Goal: Task Accomplishment & Management: Use online tool/utility

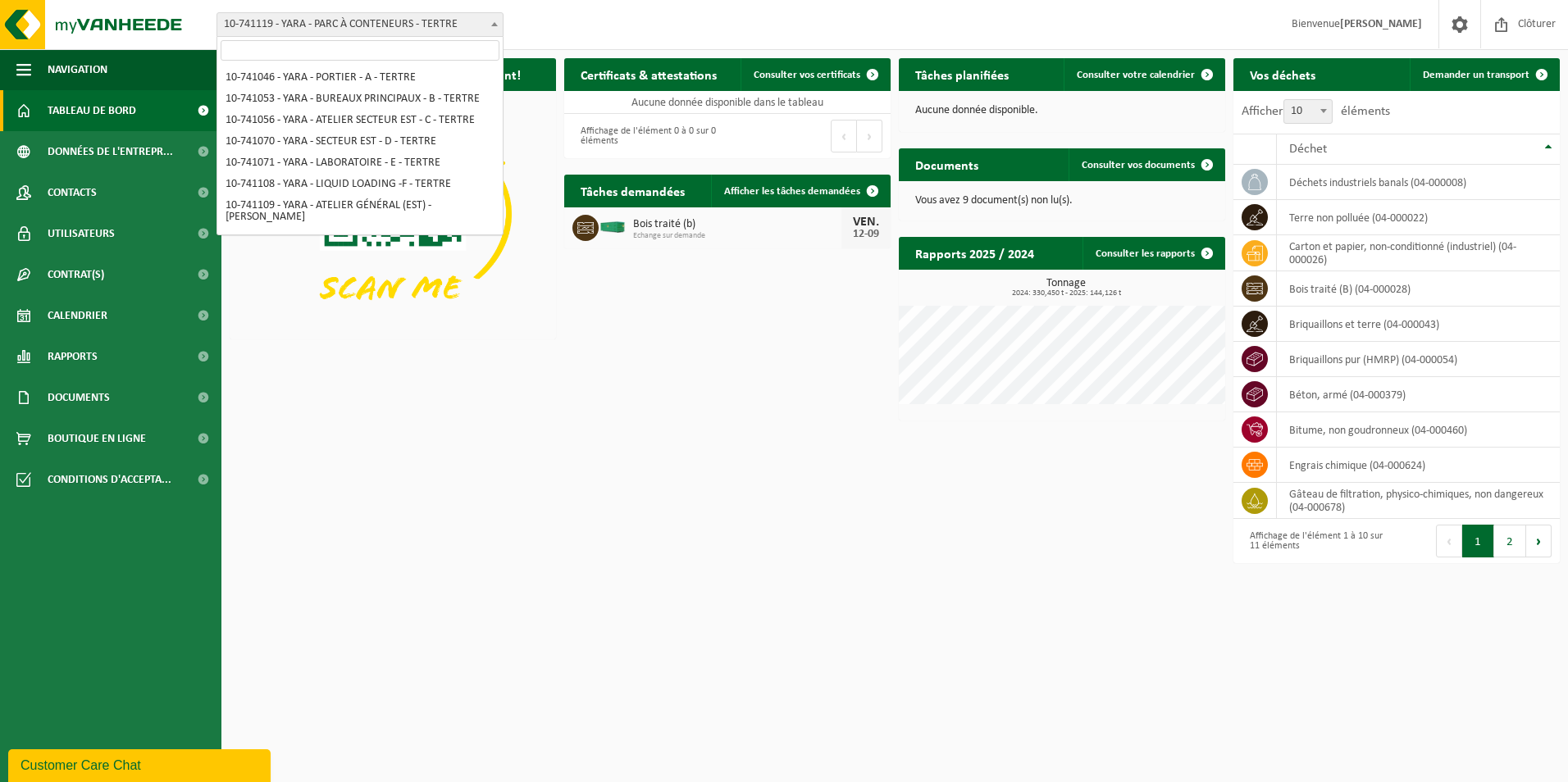
click at [497, 23] on b at bounding box center [494, 24] width 7 height 4
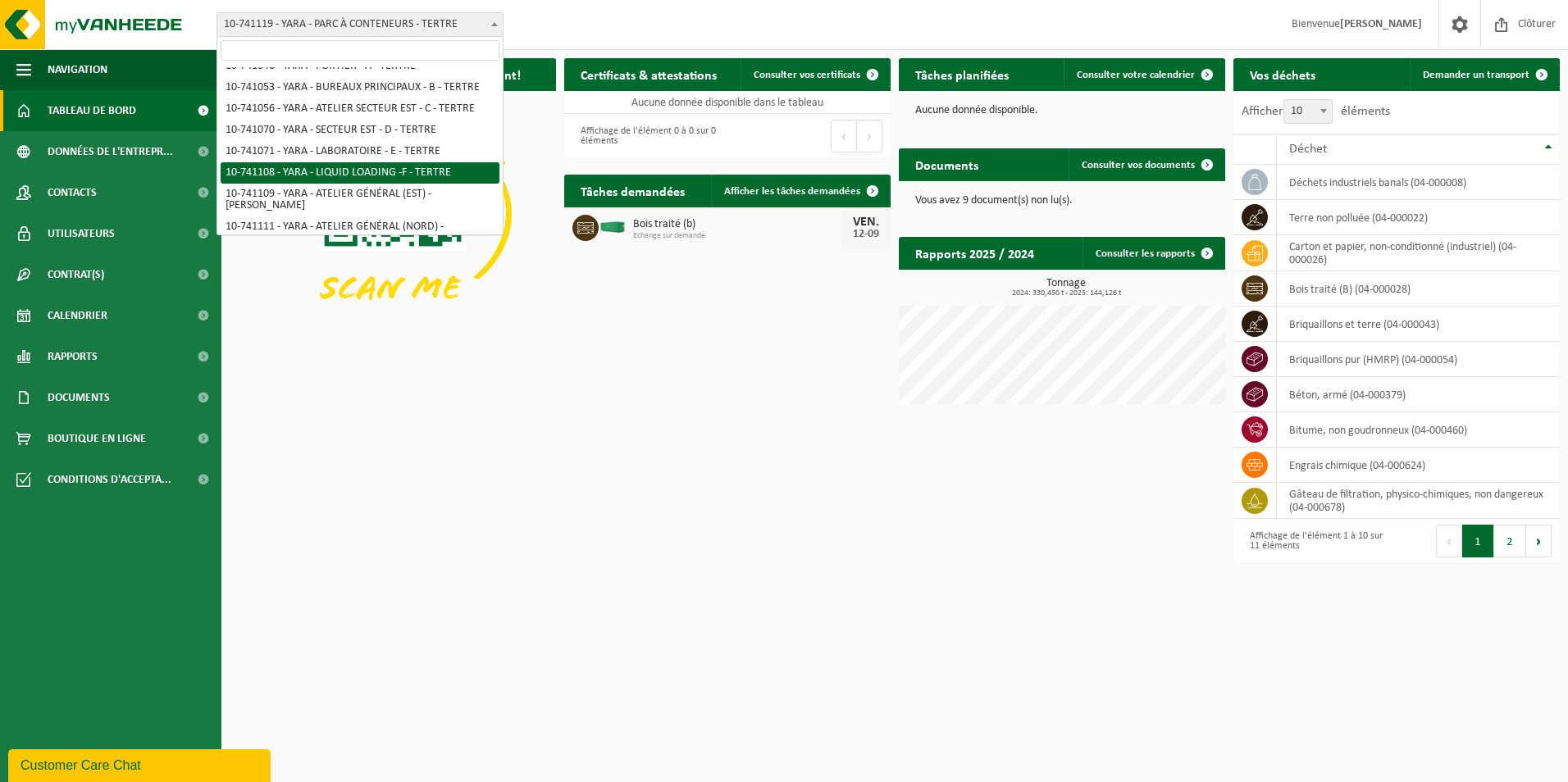
select select "4512"
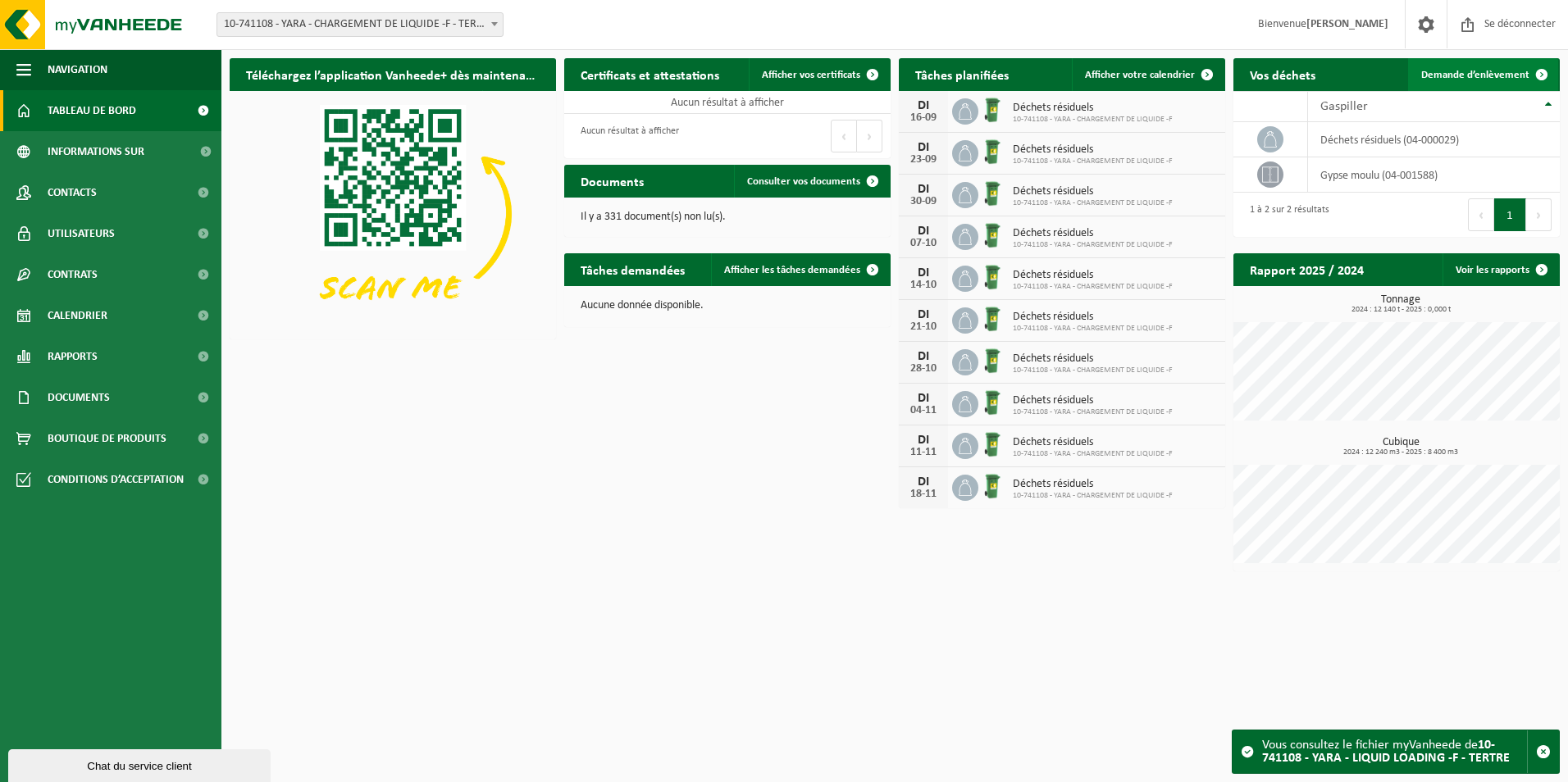
click at [1476, 73] on span "Demande d’enlèvement" at bounding box center [1475, 75] width 108 height 11
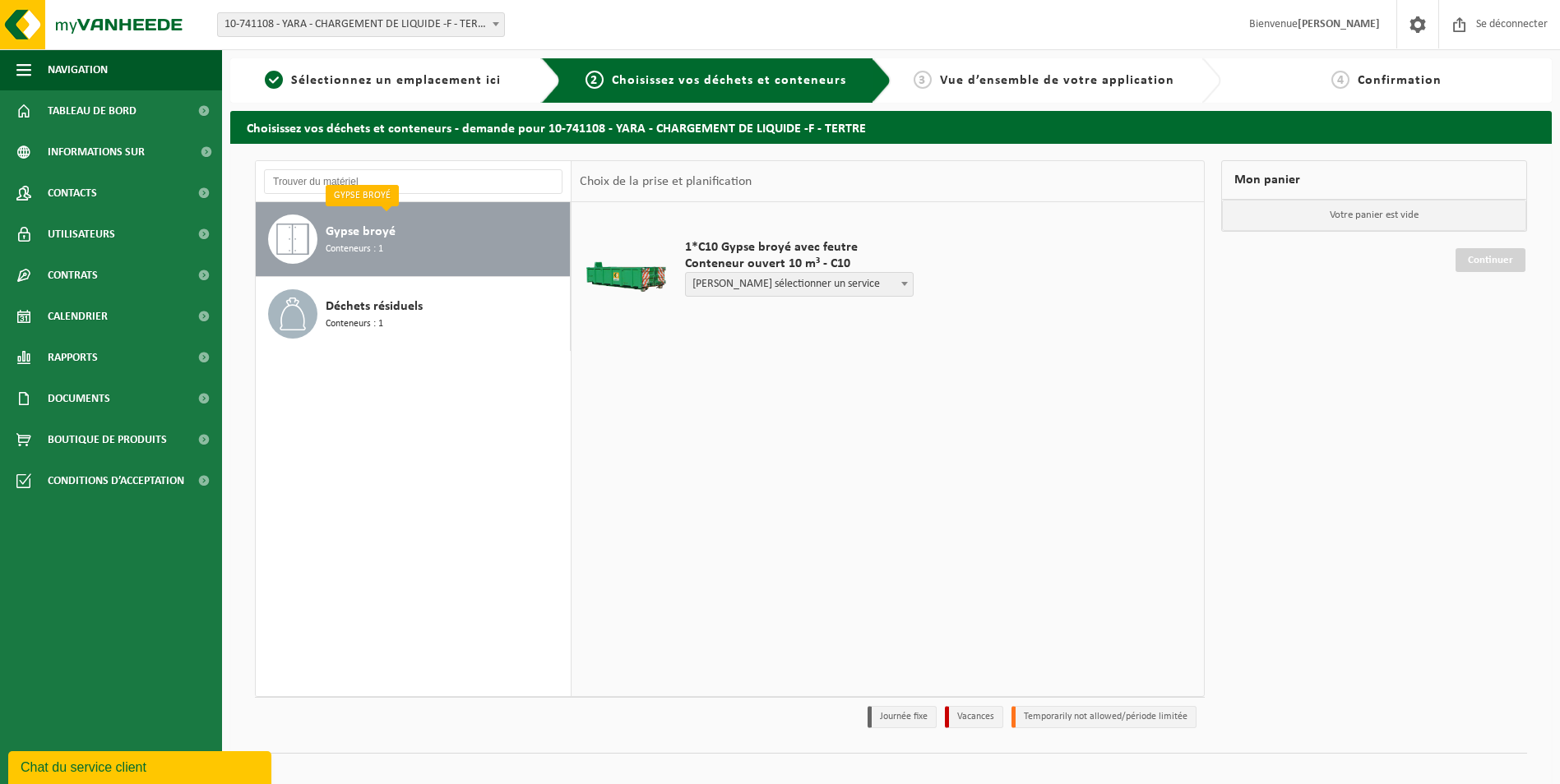
click at [746, 282] on span "Veuillez sélectionner un service" at bounding box center [799, 285] width 227 height 23
select select "P2PL-VEL-029434_HK-XC-10-GN-00_04-001588_46"
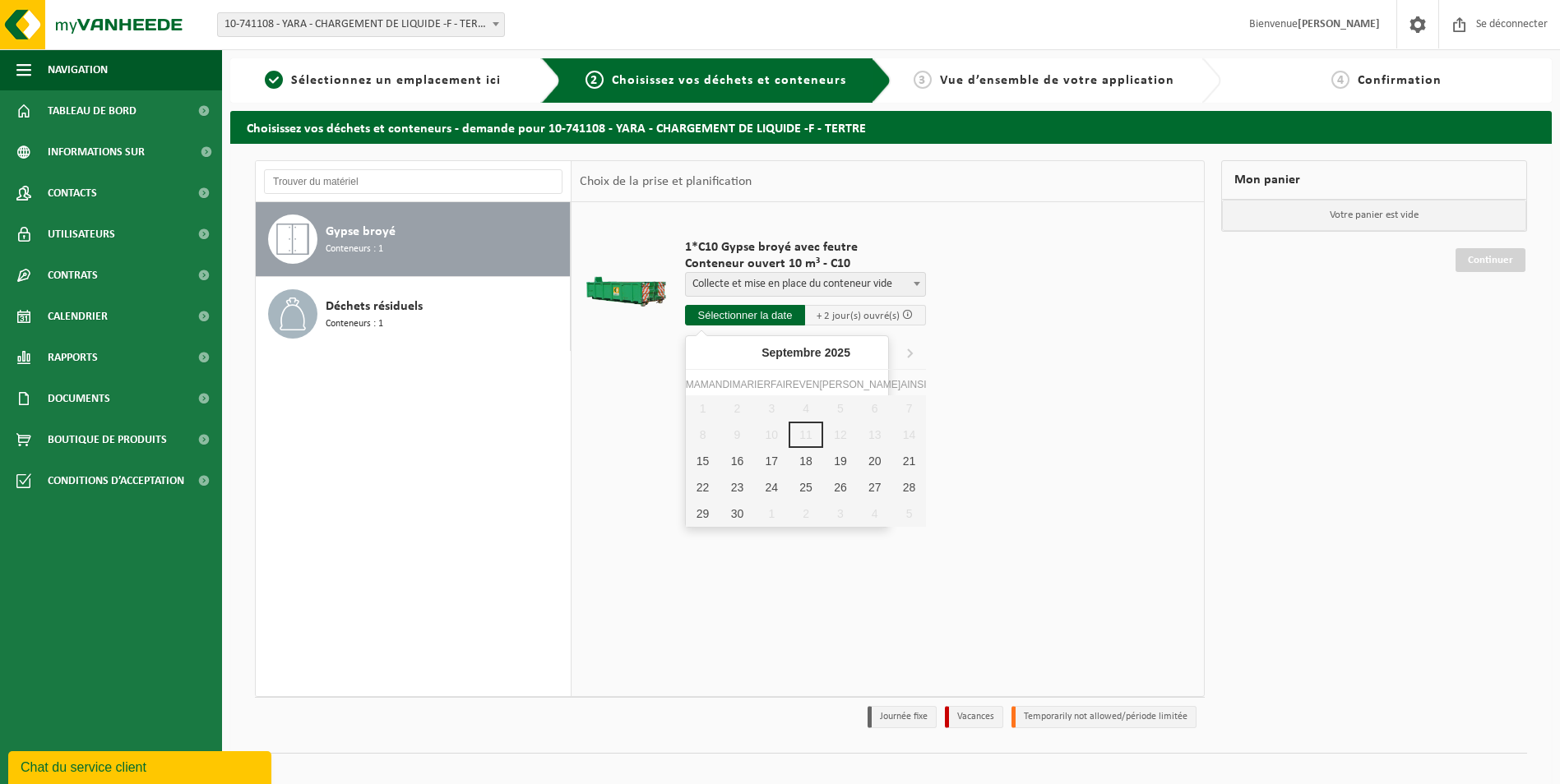
click at [752, 319] on input "text" at bounding box center [745, 314] width 121 height 21
click at [700, 460] on div "15" at bounding box center [702, 461] width 34 height 26
type input "Van 2025-09-15"
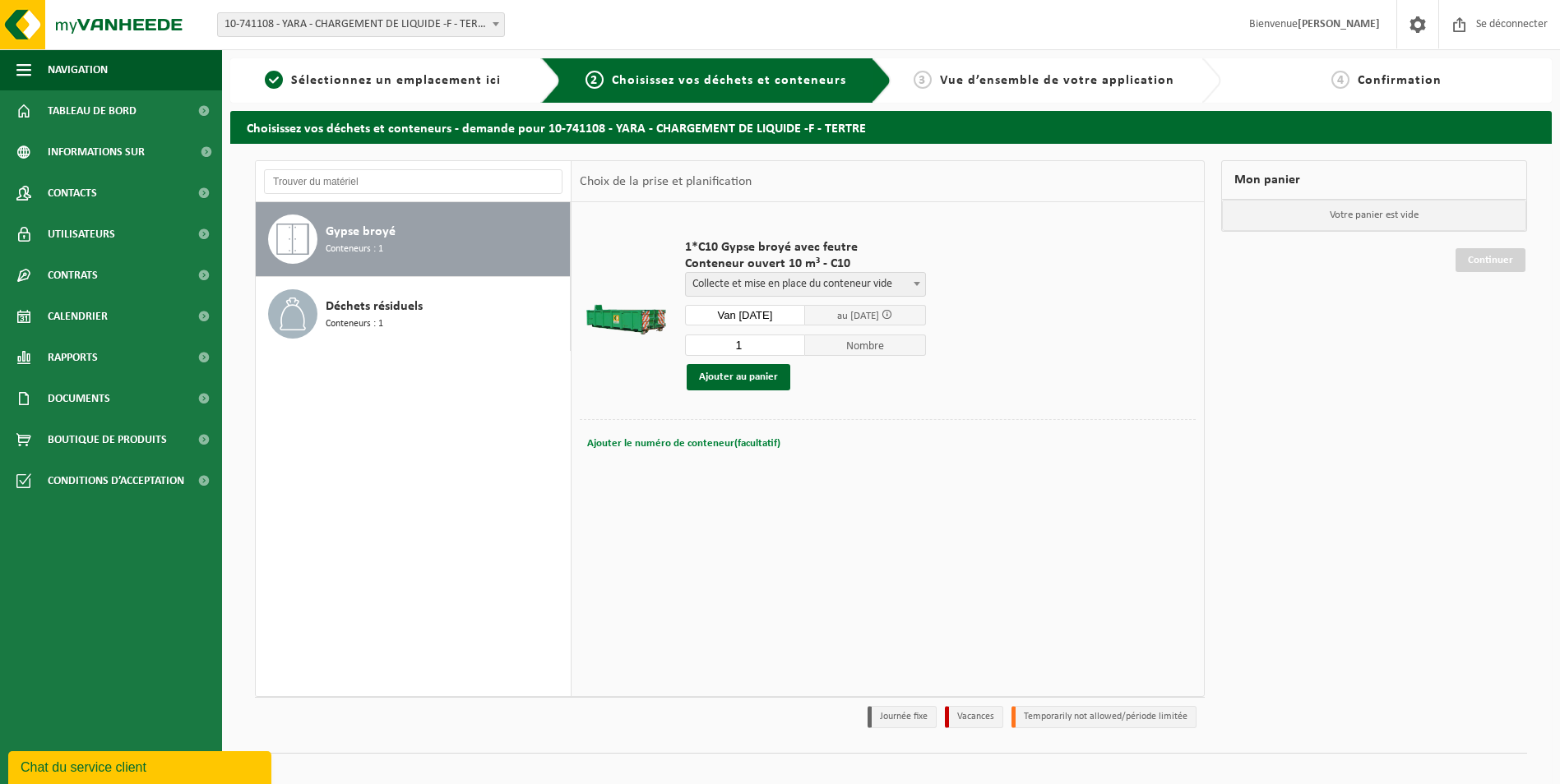
click at [630, 444] on span "Ajouter le numéro de conteneur(facultatif)" at bounding box center [684, 443] width 193 height 11
type input "C10 1209"
click at [733, 371] on button "Ajouter au panier" at bounding box center [738, 377] width 104 height 26
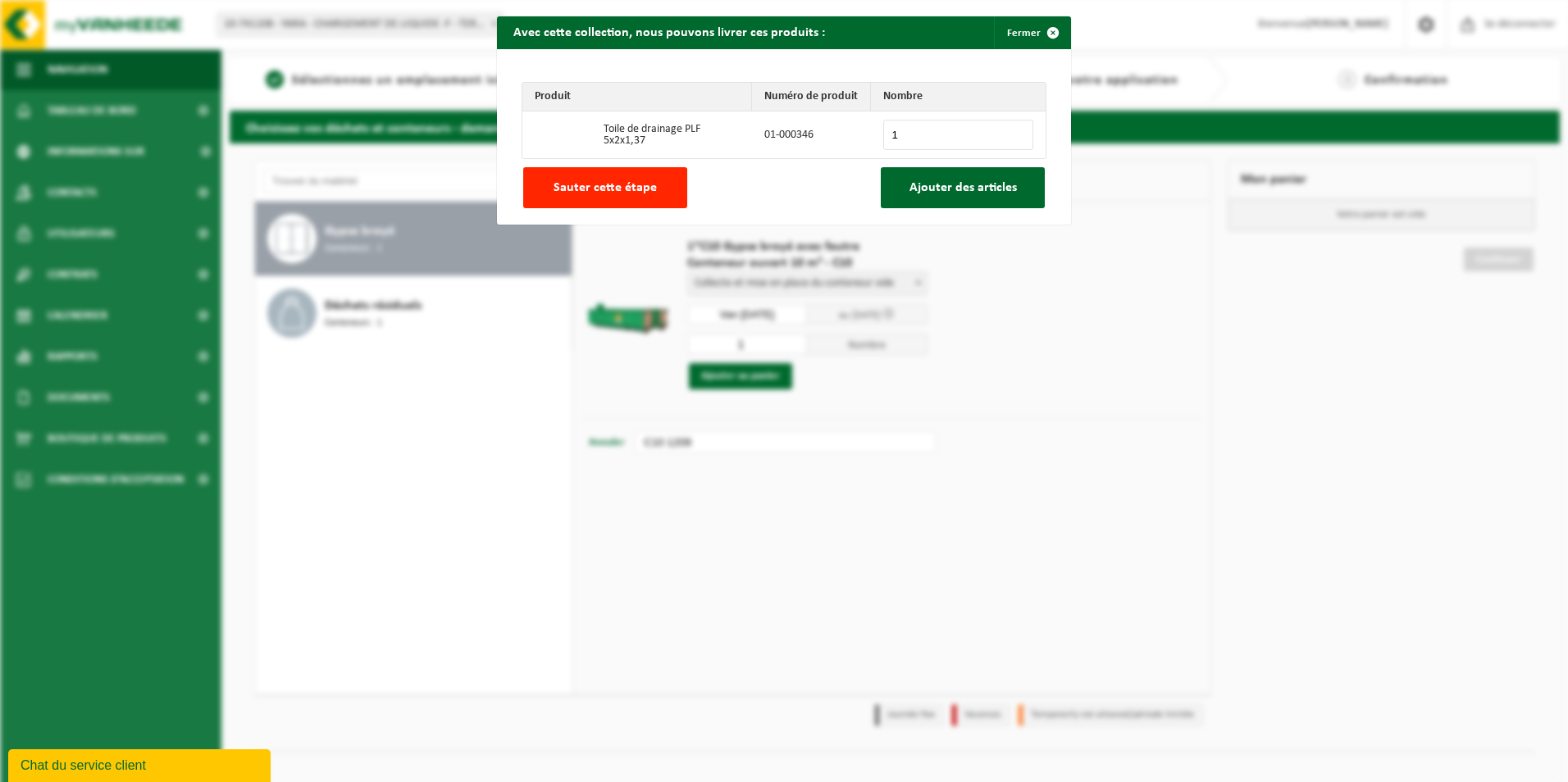
type input "1"
click at [1012, 129] on input "1" at bounding box center [958, 134] width 150 height 30
click at [955, 186] on span "Ajouter des articles" at bounding box center [963, 187] width 107 height 13
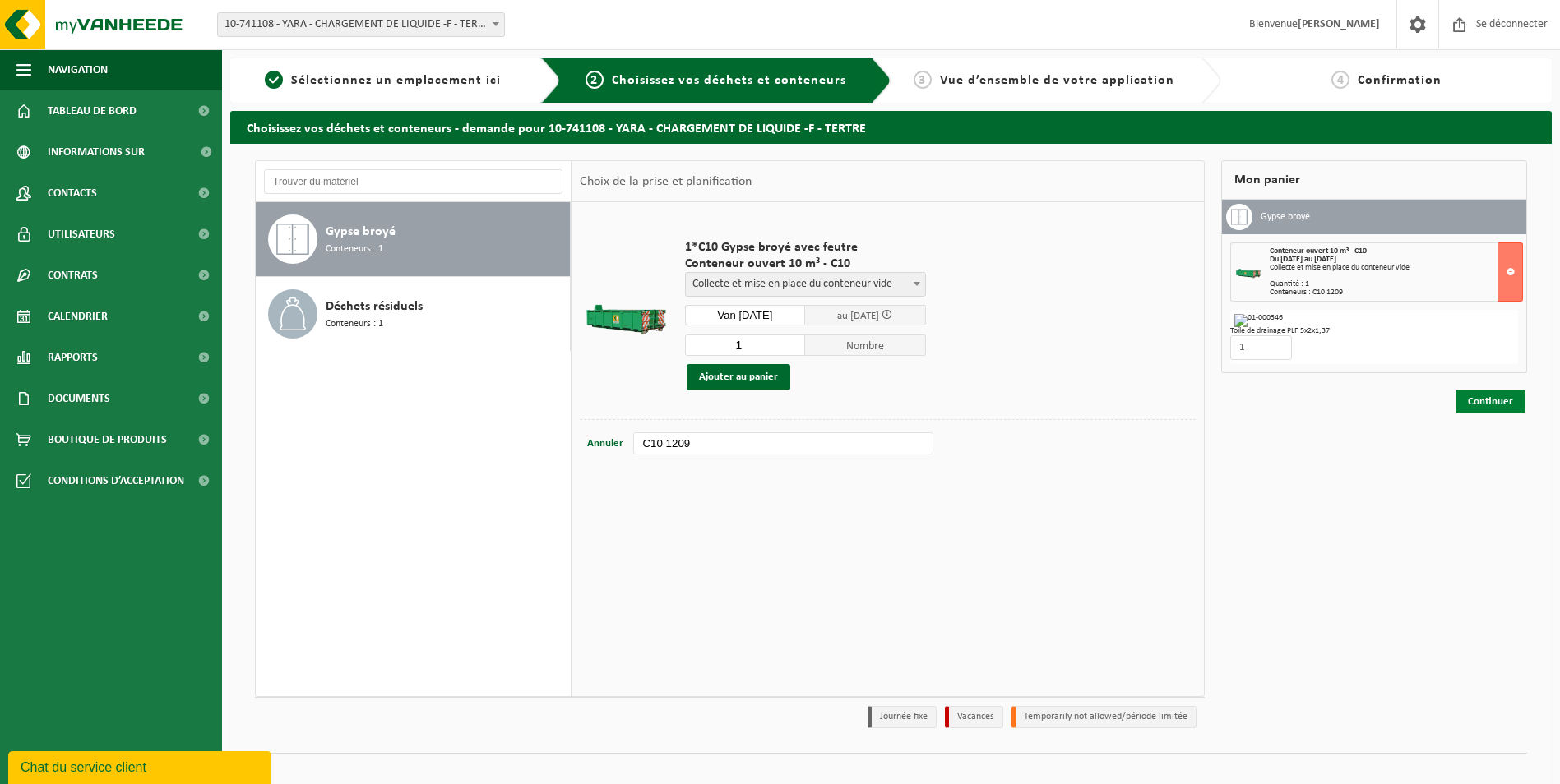
click at [1481, 394] on link "Continuer" at bounding box center [1491, 401] width 70 height 23
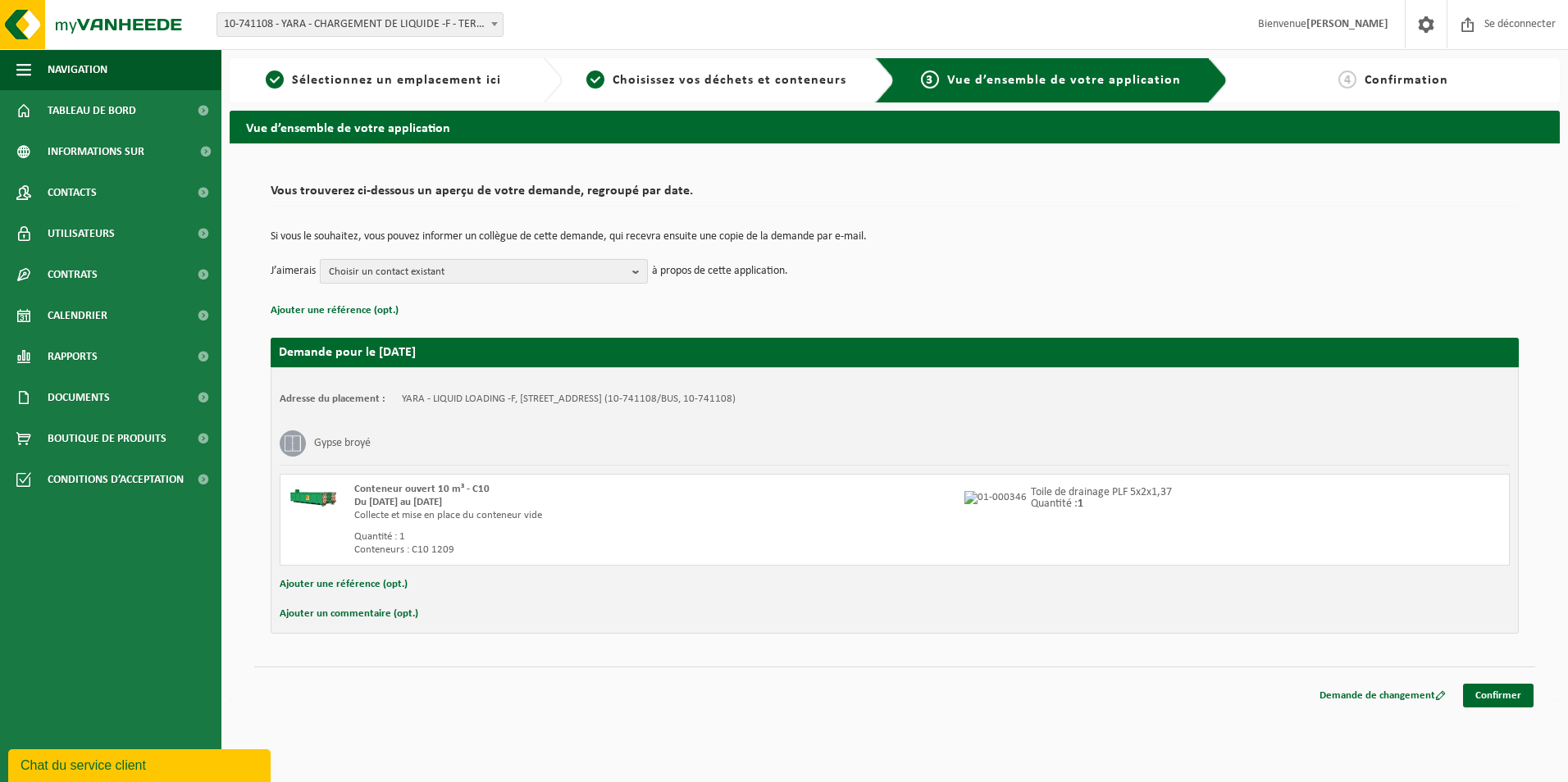
click at [636, 275] on b "button" at bounding box center [639, 272] width 15 height 23
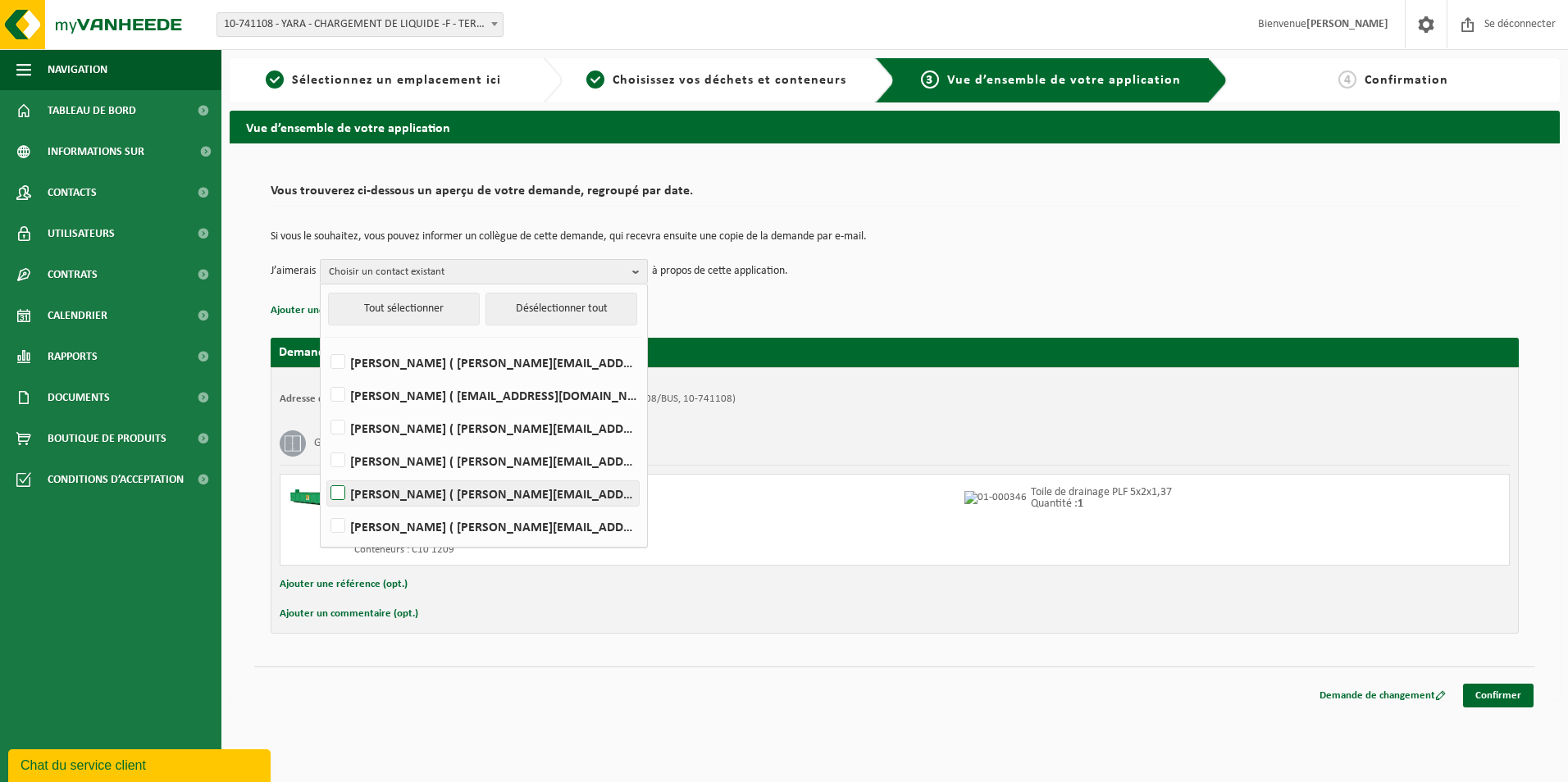
click at [337, 490] on label "[PERSON_NAME] ( [PERSON_NAME][EMAIL_ADDRESS][DOMAIN_NAME] )" at bounding box center [483, 493] width 312 height 24
click at [324, 473] on input "[PERSON_NAME] ( [PERSON_NAME][EMAIL_ADDRESS][DOMAIN_NAME] )" at bounding box center [324, 472] width 1 height 1
checkbox input "true"
click at [1512, 698] on link "Confirmer" at bounding box center [1498, 695] width 70 height 23
